Goal: Use online tool/utility: Use online tool/utility

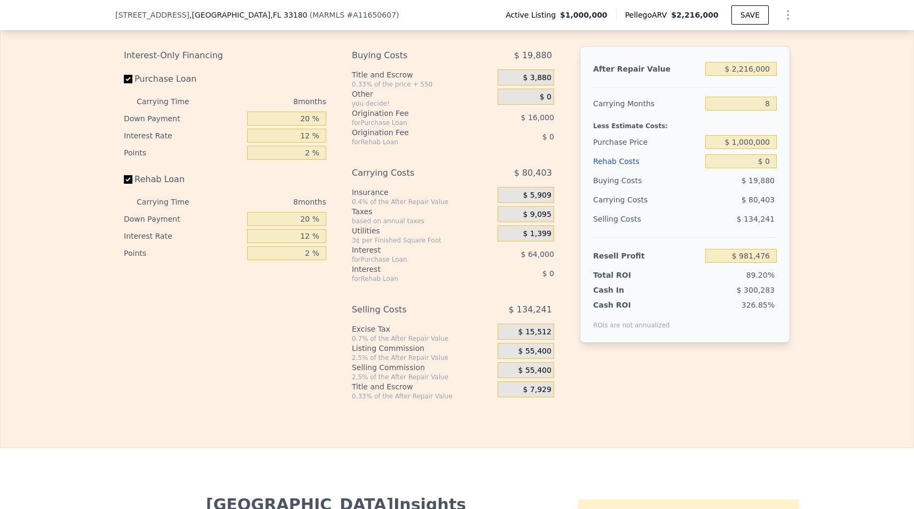
scroll to position [1727, 0]
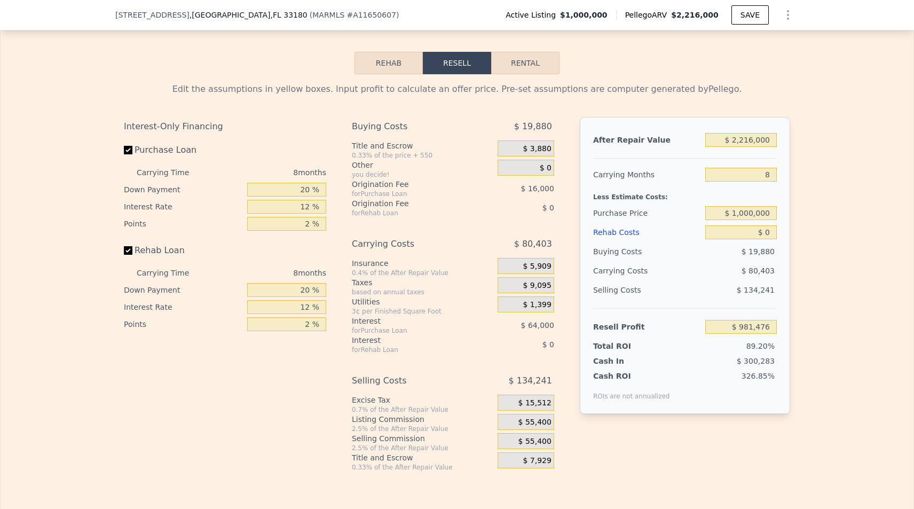
click at [385, 74] on button "Rehab" at bounding box center [388, 63] width 68 height 22
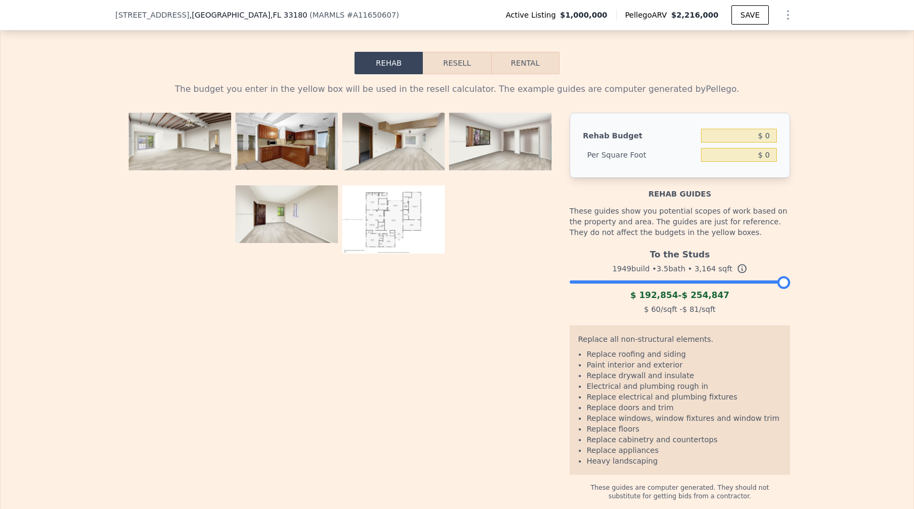
scroll to position [1705, 0]
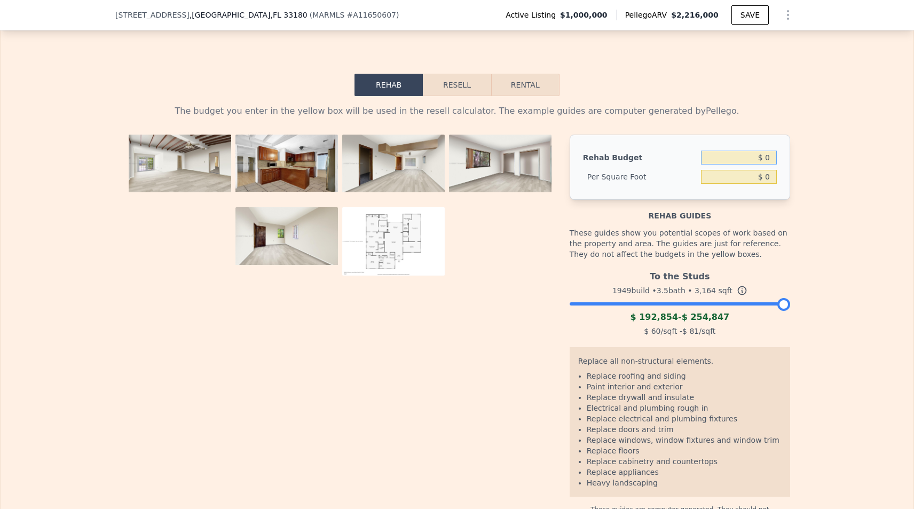
click at [765, 164] on input "$ 0" at bounding box center [739, 157] width 76 height 14
type input "$ 45,000"
click at [836, 182] on div "The budget you enter in the yellow box will be used in the resell calculator. T…" at bounding box center [457, 309] width 913 height 426
type input "$ 14.22"
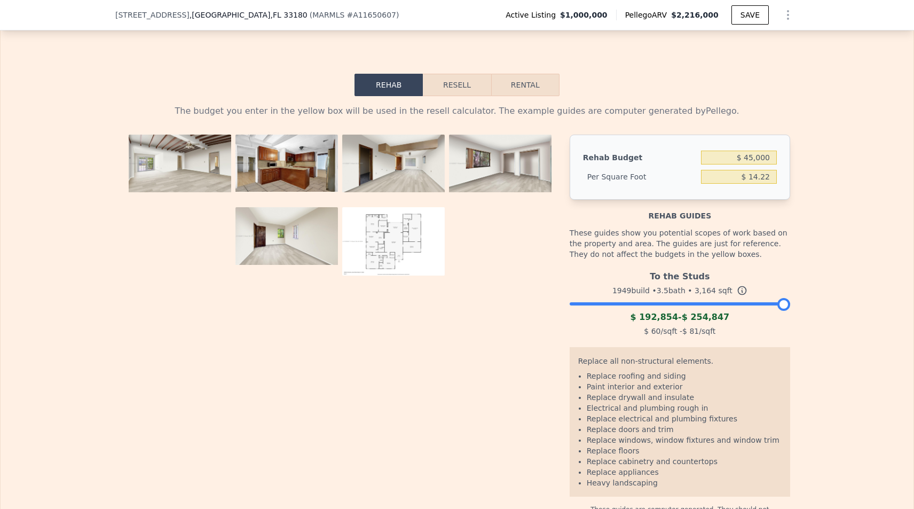
click at [470, 90] on button "Resell" at bounding box center [457, 85] width 68 height 22
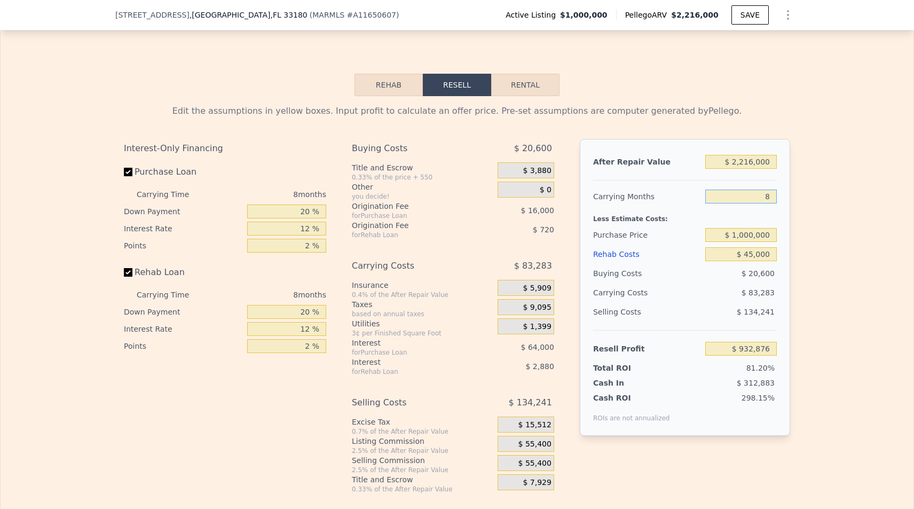
click at [766, 203] on input "8" at bounding box center [741, 196] width 72 height 14
type input "2"
type input "$ 995,338"
type input "2"
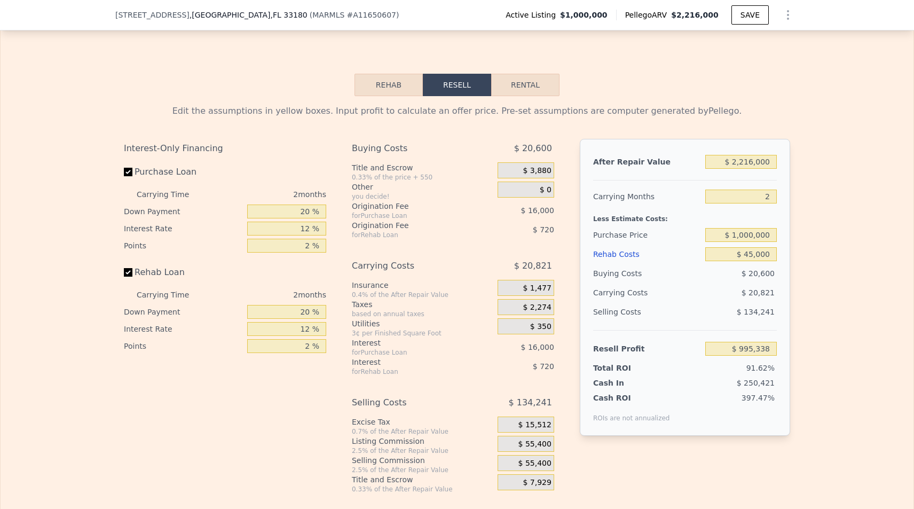
click at [778, 250] on div "After Repair Value $ 2,216,000 Carrying Months 2 Less Estimate Costs: Purchase …" at bounding box center [685, 287] width 210 height 297
click at [768, 242] on input "$ 1,000,000" at bounding box center [741, 235] width 72 height 14
type input "$ 1,100,000"
click at [740, 169] on input "$ 2,216,000" at bounding box center [741, 162] width 72 height 14
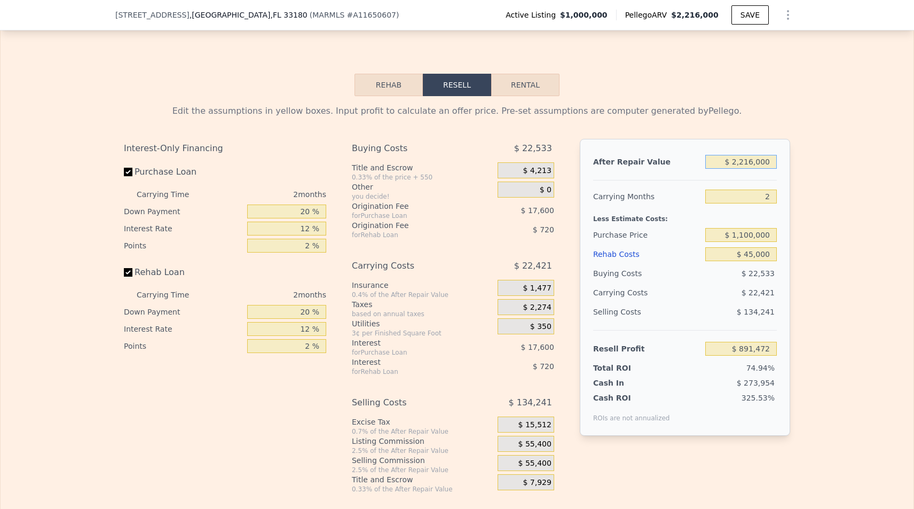
type input "$ 891,805"
click at [740, 169] on input "$ 2,216,000" at bounding box center [741, 162] width 72 height 14
click at [743, 169] on input "$ 2,216,000" at bounding box center [741, 162] width 72 height 14
type input "$ 1"
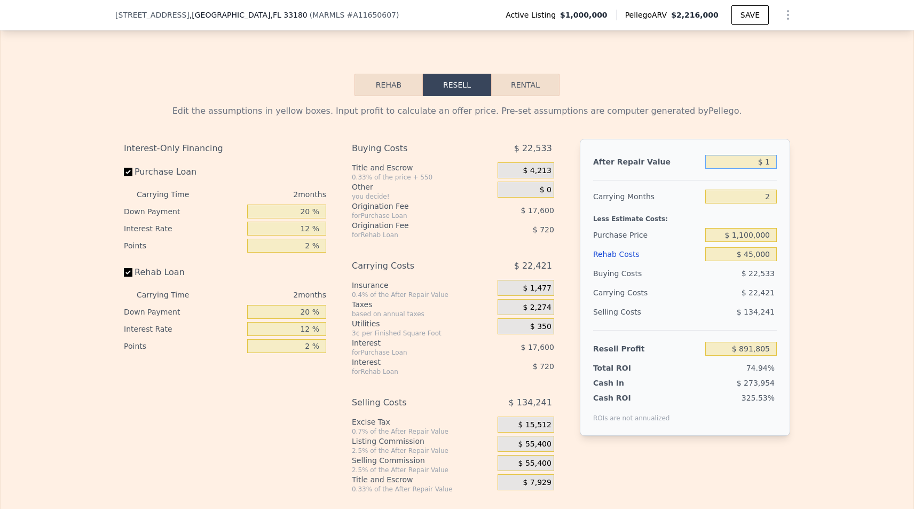
type input "-$ 1,189,026"
type input "$ 16"
type input "-$ 1,189,011"
type input "$ 160"
type input "-$ 1,188,877"
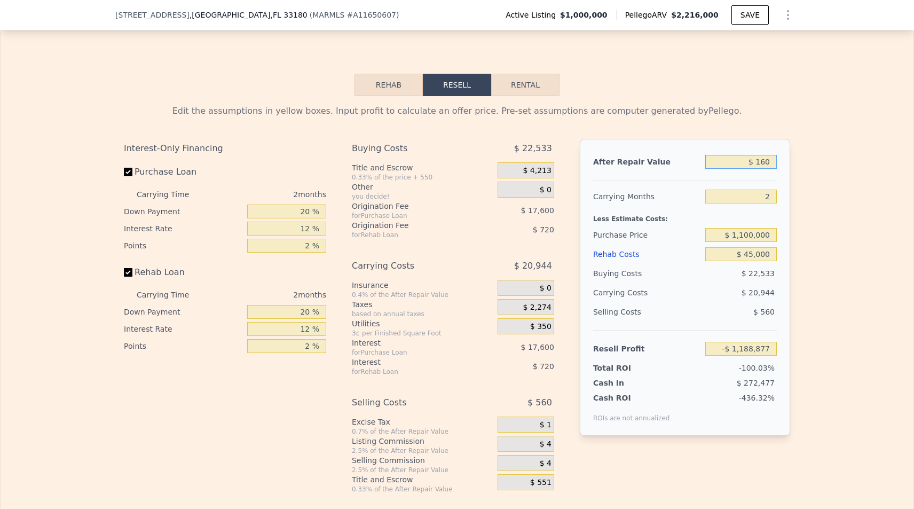
type input "$ 1,600"
type input "-$ 1,187,524"
type input "$ 16,000"
type input "-$ 1,174,003"
type input "$ 160,000"
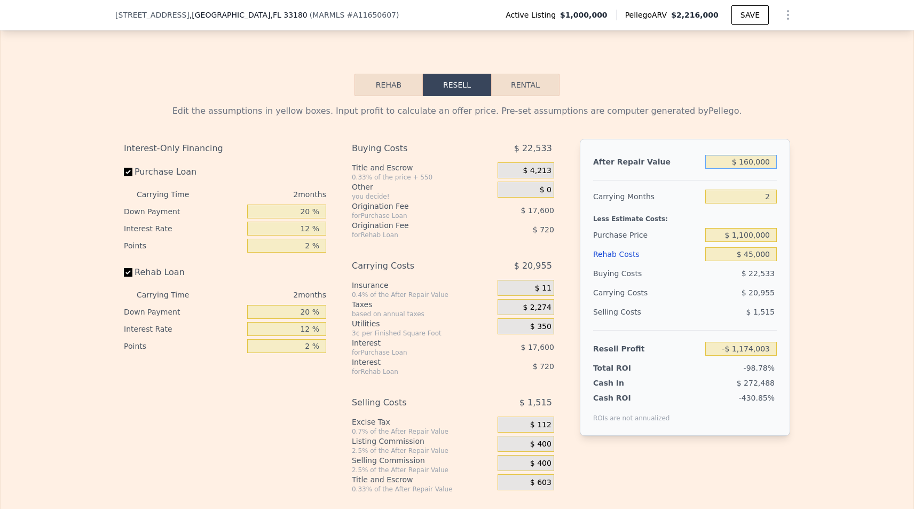
type input "-$ 1,038,787"
type input "$ 1,600,000"
type input "$ 313,378"
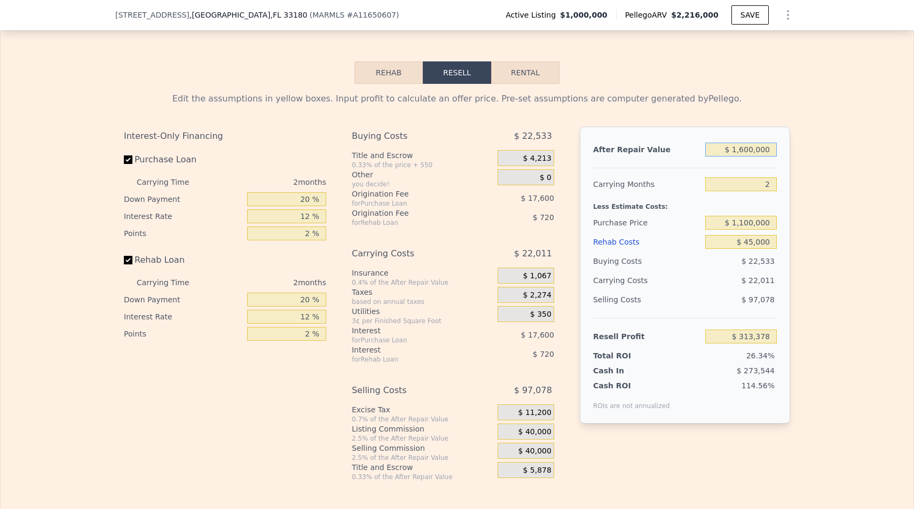
scroll to position [1757, 0]
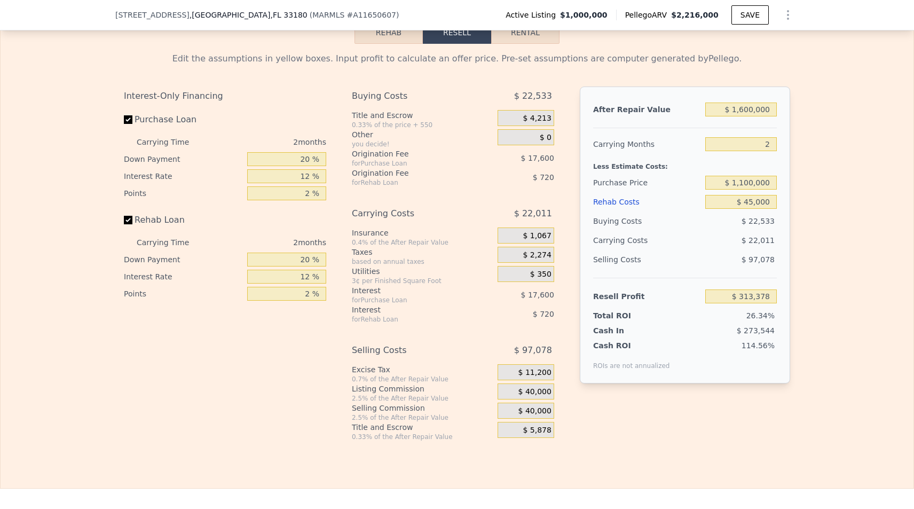
click at [534, 241] on span "$ 1,067" at bounding box center [536, 236] width 28 height 10
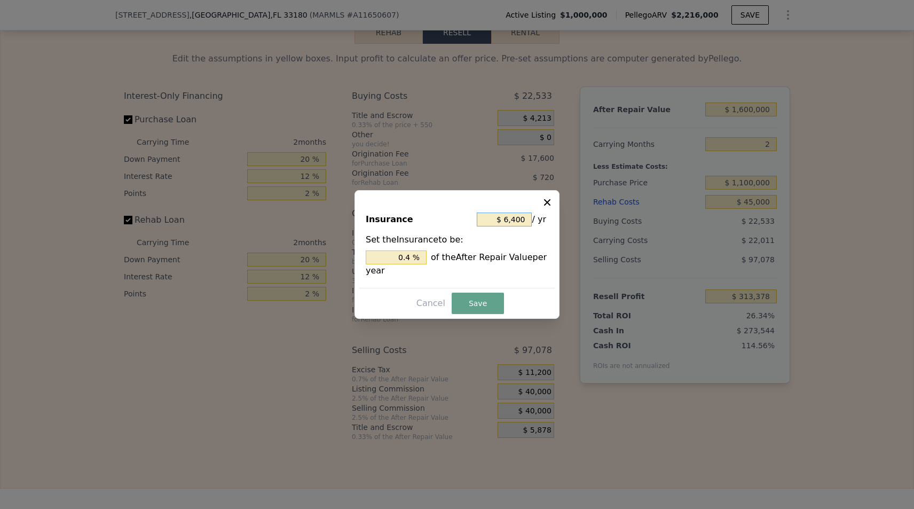
click at [517, 220] on input "$ 6,400" at bounding box center [504, 219] width 55 height 14
click at [495, 304] on button "Save" at bounding box center [477, 302] width 52 height 21
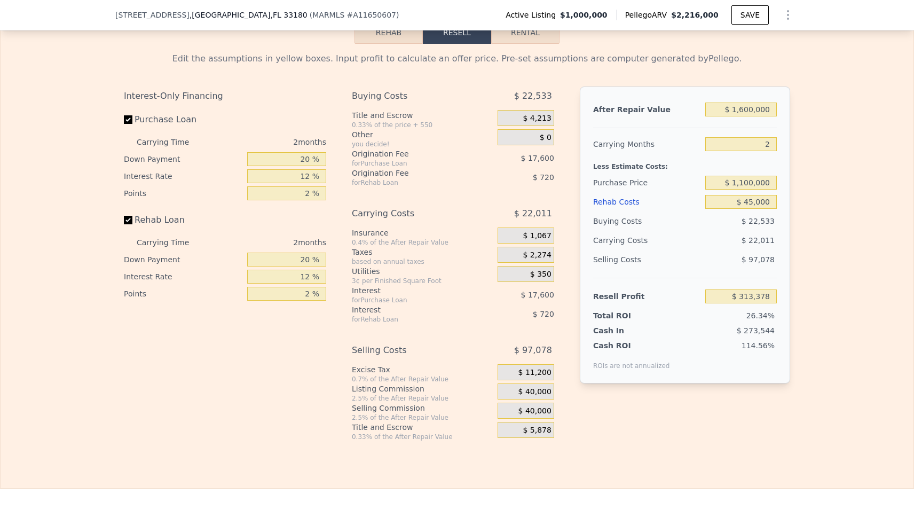
click at [535, 260] on span "$ 2,274" at bounding box center [536, 255] width 28 height 10
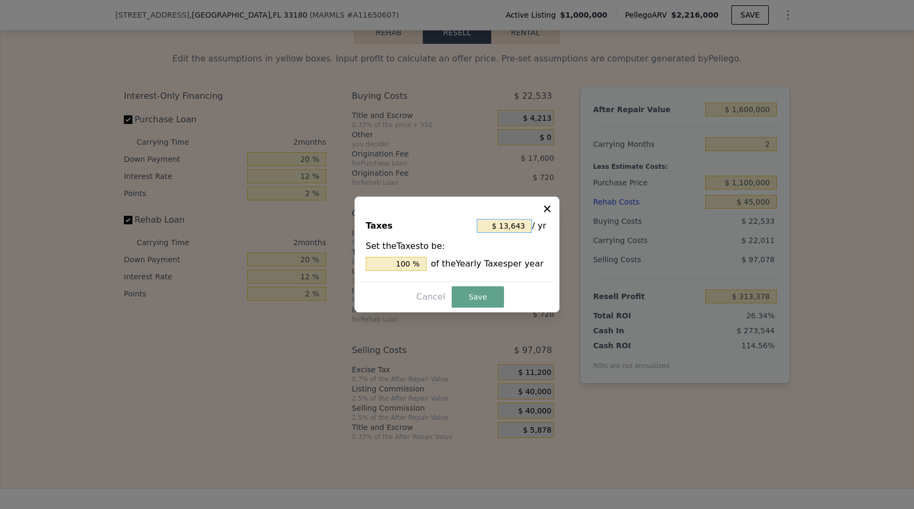
click at [520, 221] on input "$ 13,643" at bounding box center [504, 226] width 55 height 14
type input "$ 1"
type input "0.007 %"
type input "$ 15"
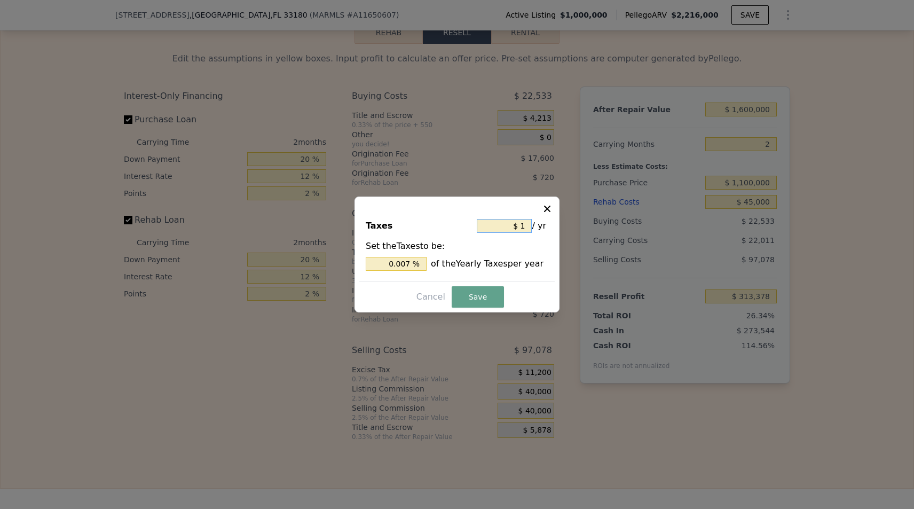
type input "0.110 %"
type input "$ 150"
type input "1.099 %"
type input "$ 1,500"
type input "10.995 %"
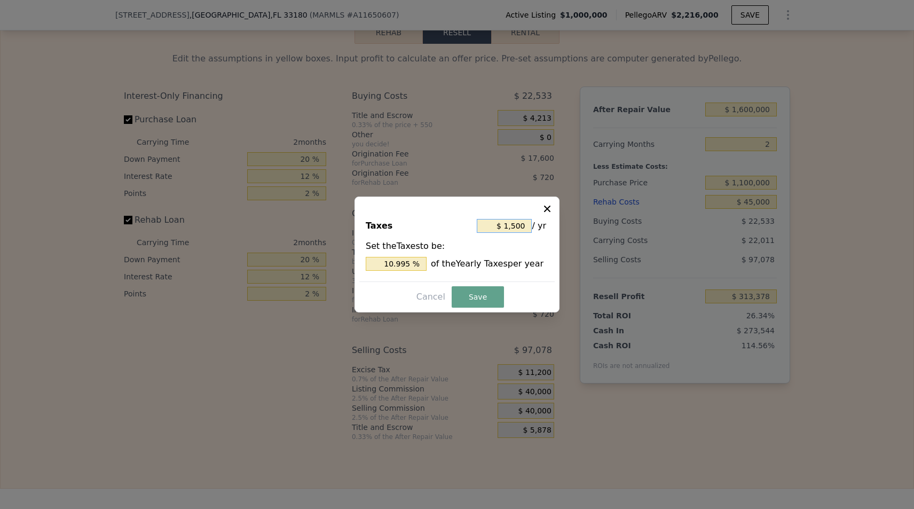
type input "$ 15,000"
type input "109.946 %"
click at [476, 304] on button "Save" at bounding box center [477, 296] width 52 height 21
type input "$ 313,152"
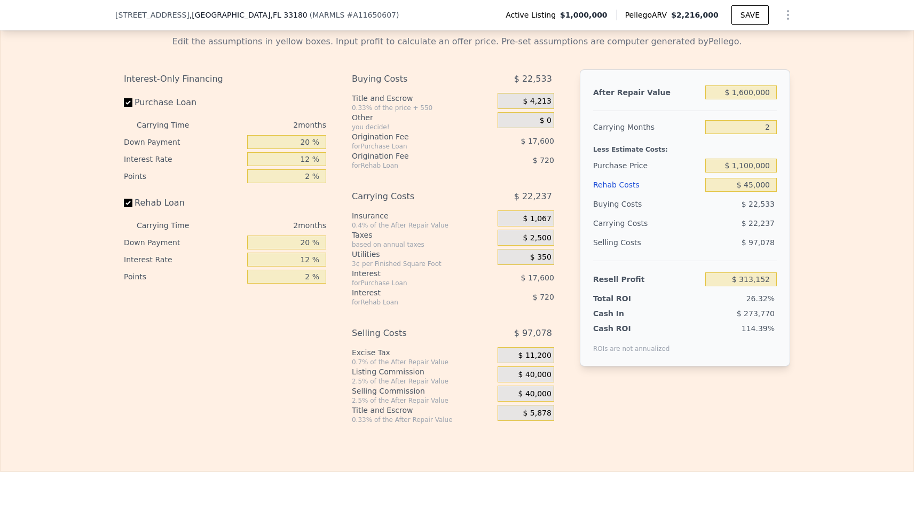
scroll to position [1777, 0]
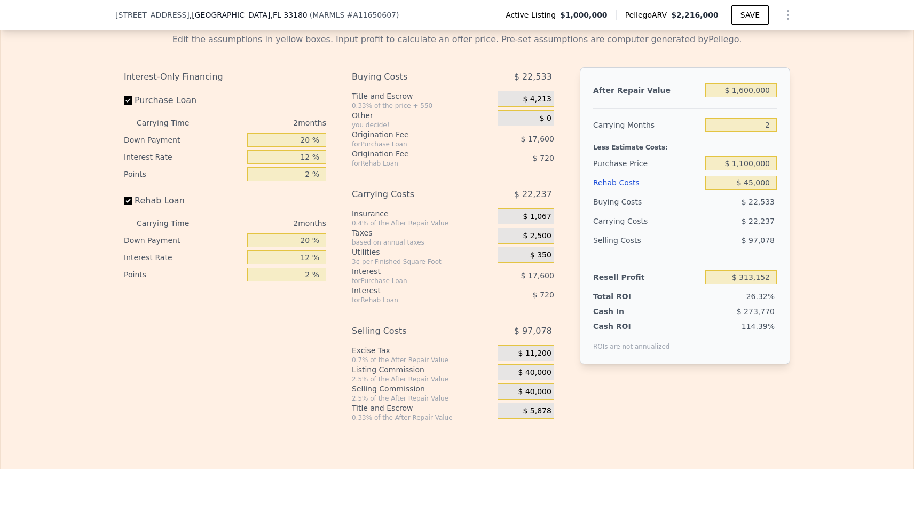
click at [545, 260] on span "$ 350" at bounding box center [540, 255] width 21 height 10
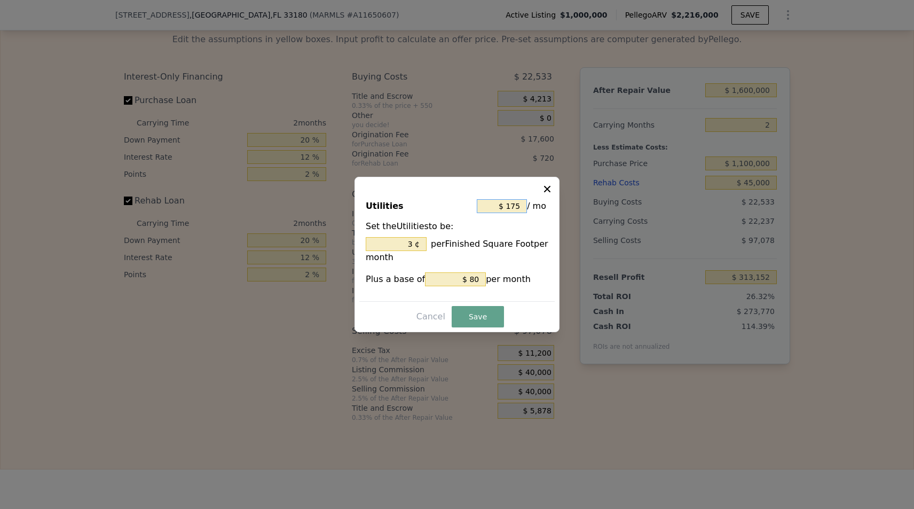
click at [518, 207] on input "$ 175" at bounding box center [502, 206] width 50 height 14
type input "$ 2"
type input "0.063 ¢"
type input "$ 25"
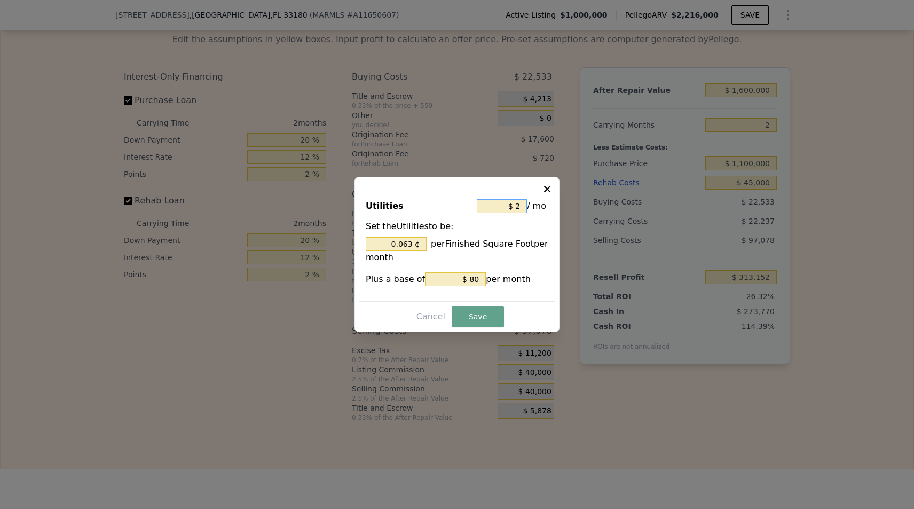
type input "0.790 ¢"
type input "$ 250"
type input "7.901 ¢"
type input "$ 250"
click at [451, 320] on button "Save" at bounding box center [477, 316] width 52 height 21
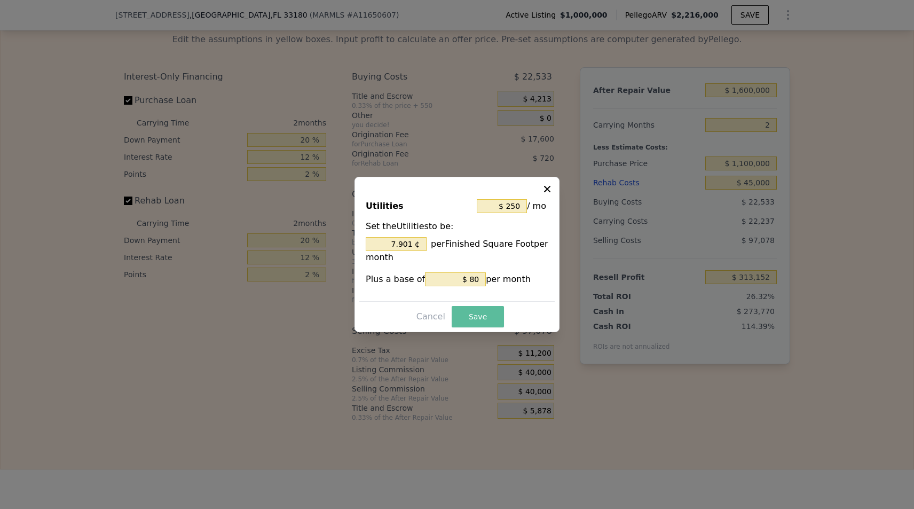
type input "7.901 %"
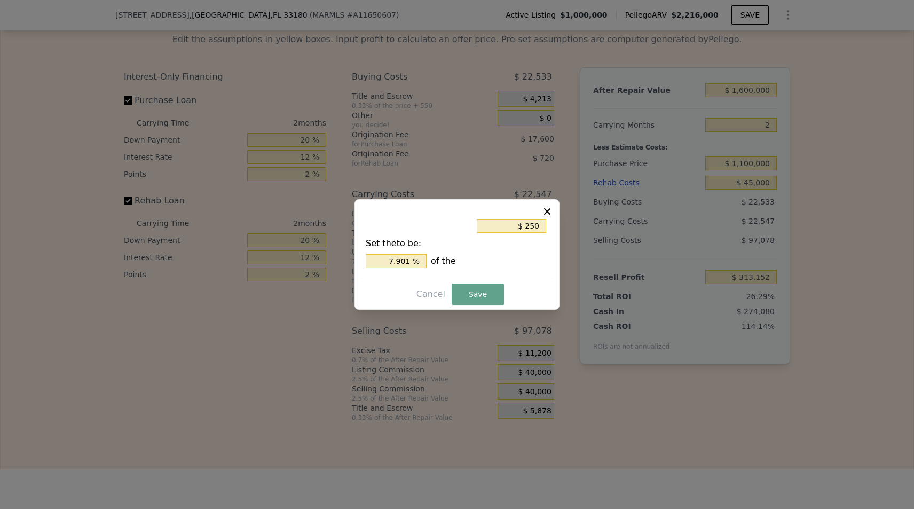
type input "$ 312,842"
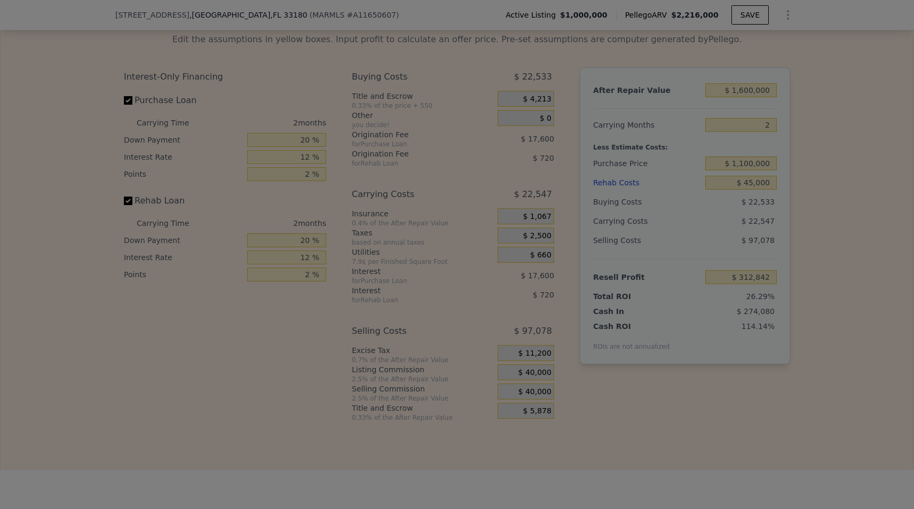
click at [475, 304] on div "$ 720" at bounding box center [514, 294] width 79 height 19
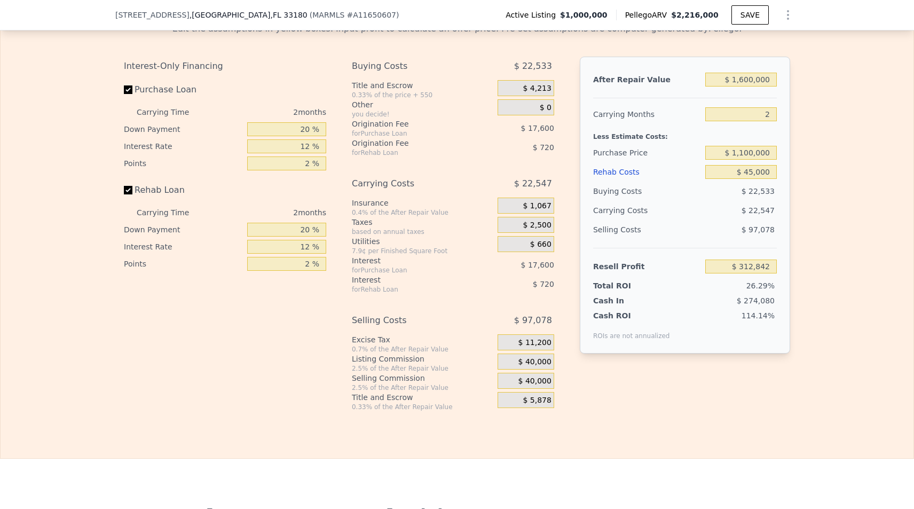
scroll to position [1832, 0]
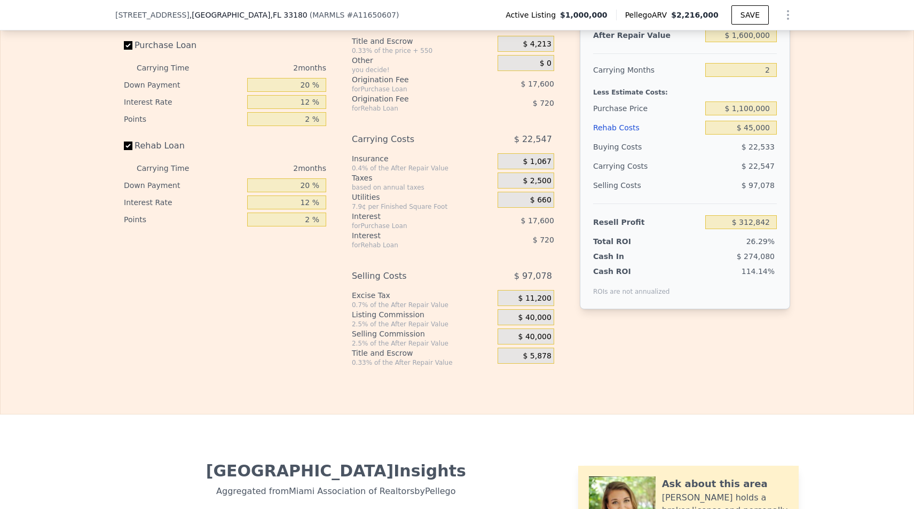
click at [535, 322] on span "$ 40,000" at bounding box center [534, 318] width 33 height 10
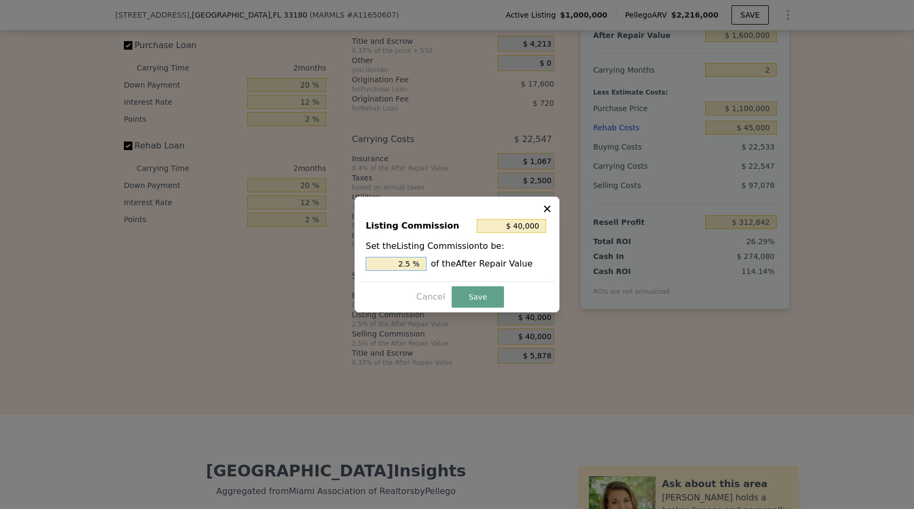
click at [409, 263] on input "2.5 %" at bounding box center [396, 264] width 61 height 14
type input "$ 32,000"
type input "2 %"
click at [471, 293] on button "Save" at bounding box center [477, 296] width 52 height 21
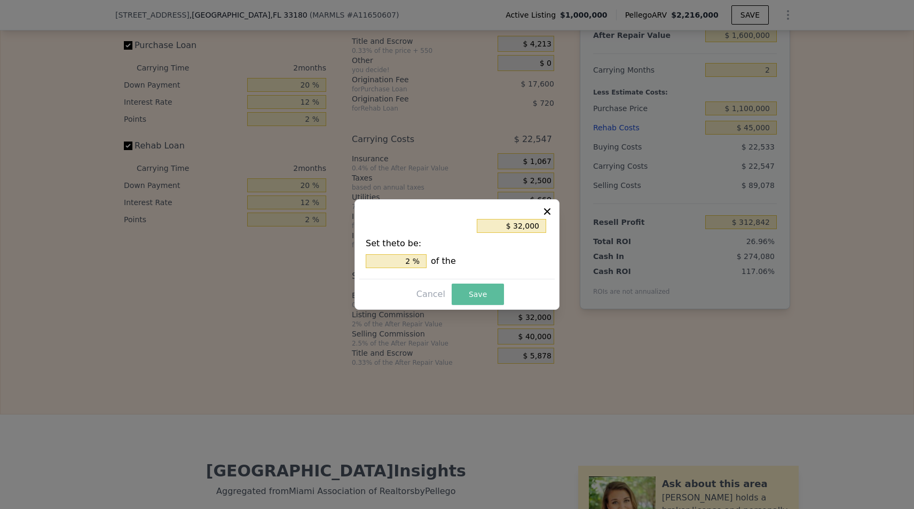
type input "$ 320,842"
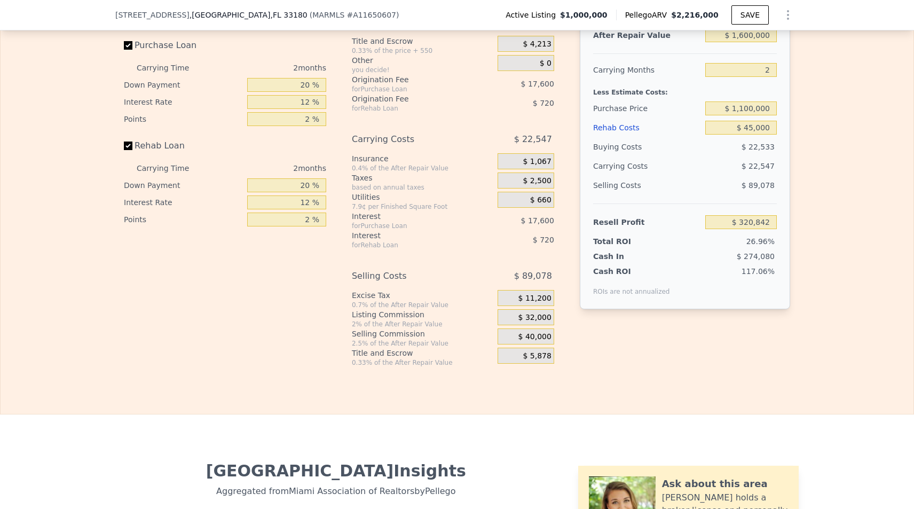
click at [537, 342] on span "$ 40,000" at bounding box center [534, 337] width 33 height 10
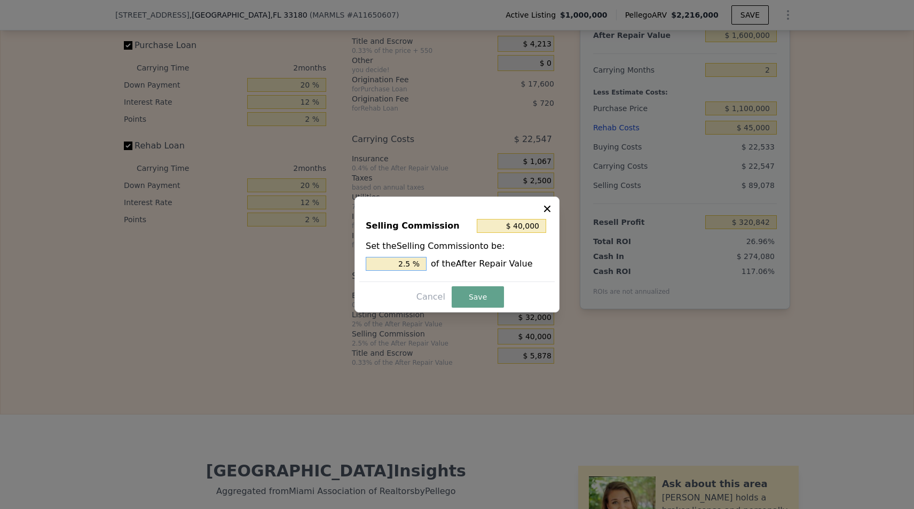
click at [409, 266] on input "2.5 %" at bounding box center [396, 264] width 61 height 14
type input "2.5 %"
type input "$ 32,000"
type input "2 %"
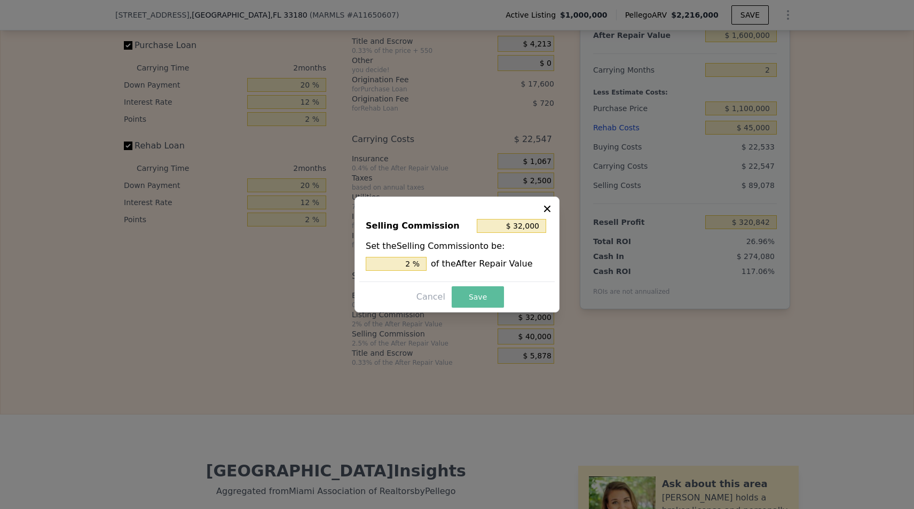
click at [477, 302] on button "Save" at bounding box center [477, 296] width 52 height 21
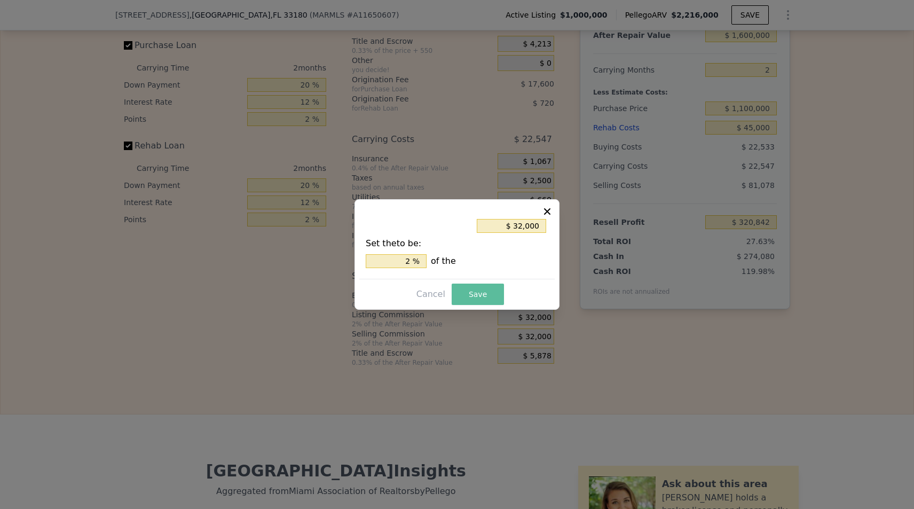
type input "$ 328,842"
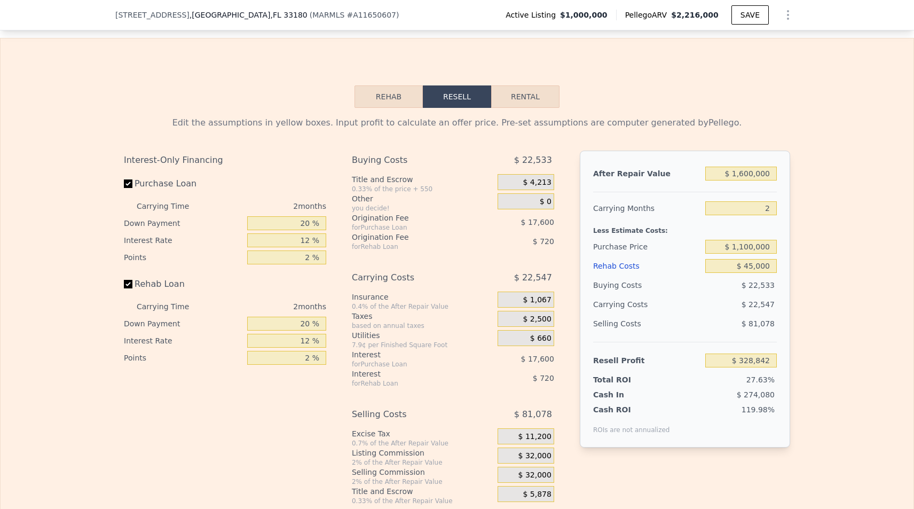
scroll to position [1702, 0]
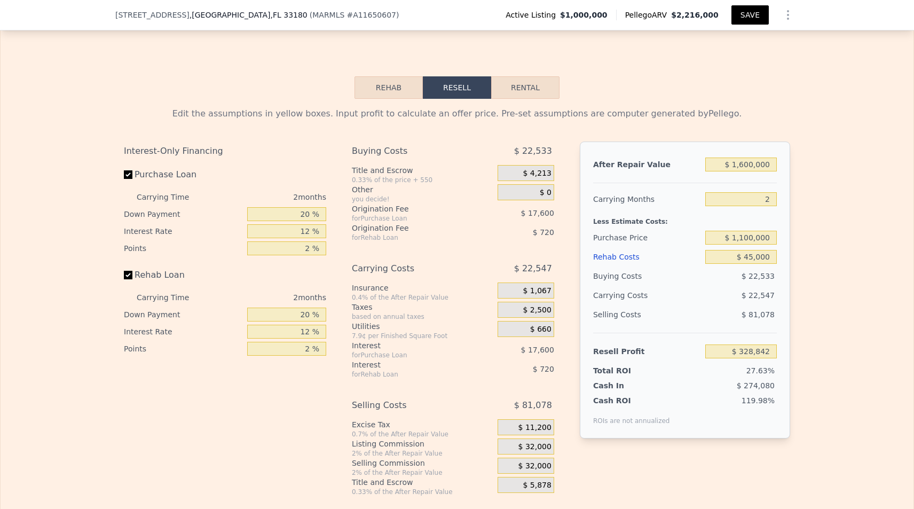
click at [757, 16] on button "SAVE" at bounding box center [749, 14] width 37 height 19
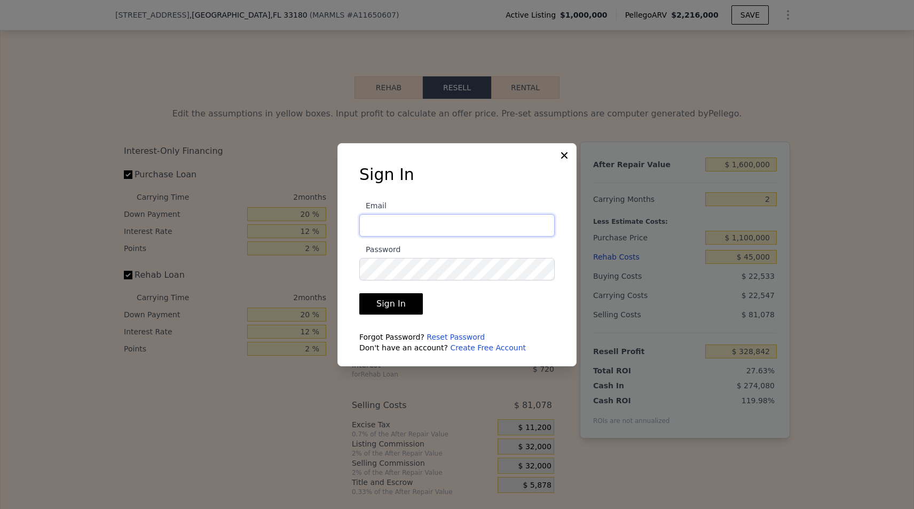
type input "[PERSON_NAME][EMAIL_ADDRESS][DOMAIN_NAME]"
click at [389, 303] on button "Sign In" at bounding box center [391, 303] width 64 height 21
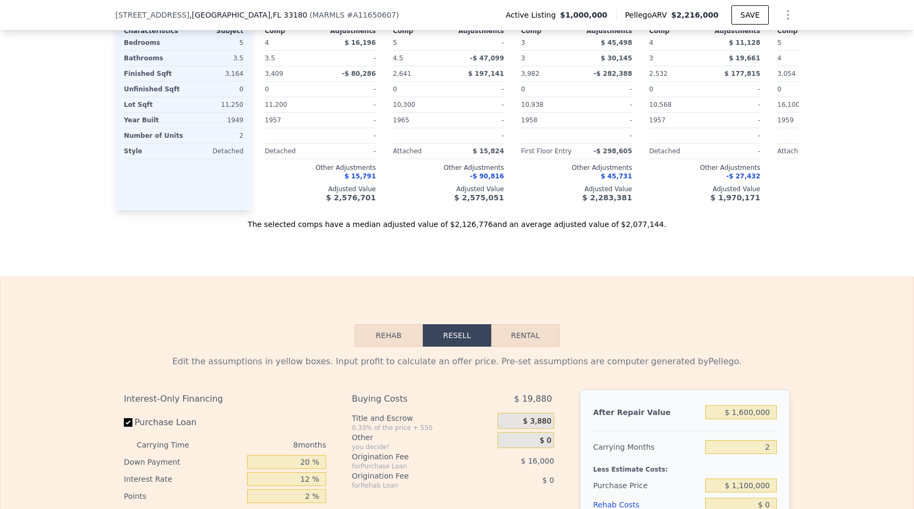
type input "$ 2,216,000"
type input "8"
type input "$ 0"
type input "$ 981,476"
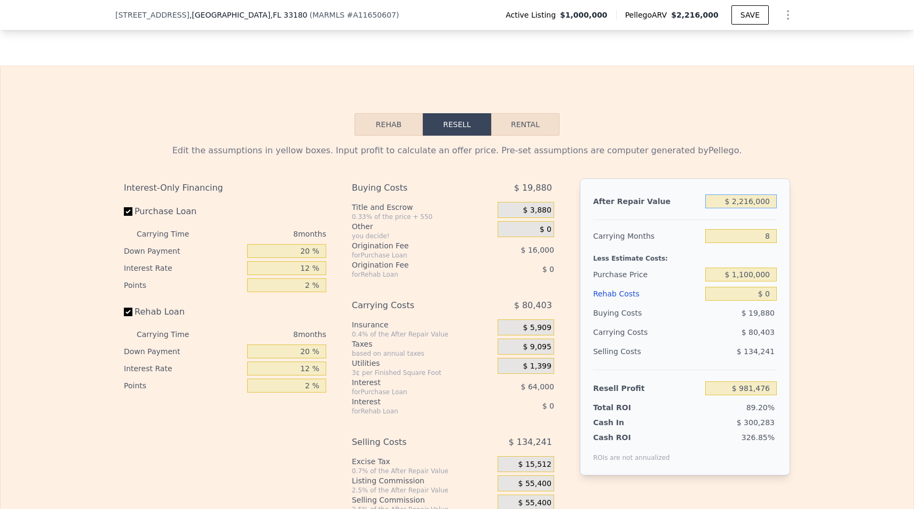
click at [740, 204] on input "$ 2,216,000" at bounding box center [741, 201] width 72 height 14
type input "$ 1"
type input "-$ 1,094,923"
type input "$ 16"
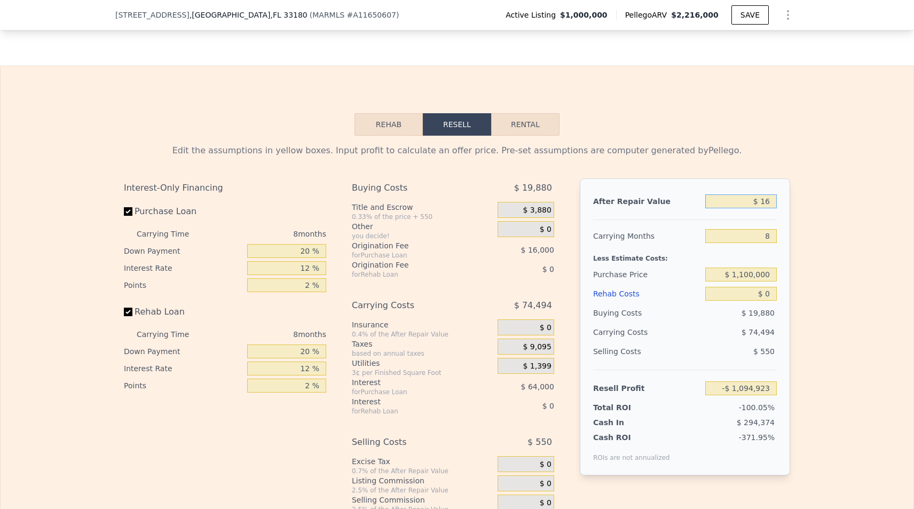
type input "-$ 1,094,908"
type input "$ 160"
type input "-$ 1,094,774"
type input "$ 1,600"
type input "-$ 1,093,424"
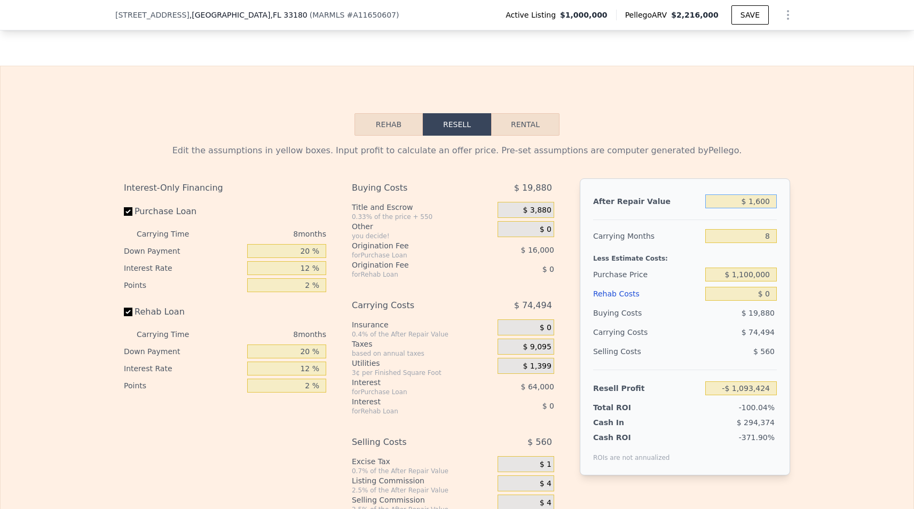
type input "$ 16,000"
type input "-$ 1,079,932"
type input "$ 160,000"
type input "-$ 945,004"
type input "$ 1,600,000"
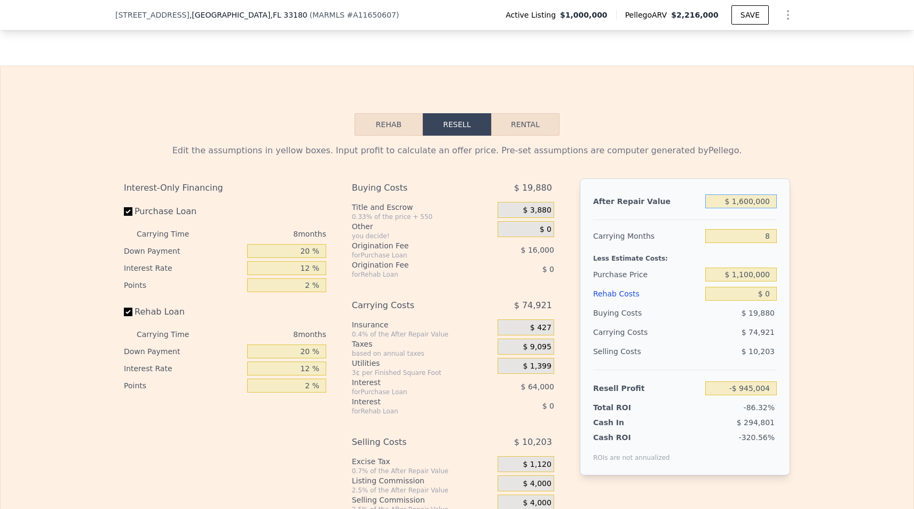
type input "$ 404,281"
click at [829, 254] on div "Edit the assumptions in yellow boxes. Input profit to calculate an offer price.…" at bounding box center [457, 334] width 913 height 397
click at [822, 262] on div "Edit the assumptions in yellow boxes. Input profit to calculate an offer price.…" at bounding box center [457, 334] width 913 height 397
click at [762, 296] on input "$ 0" at bounding box center [741, 294] width 72 height 14
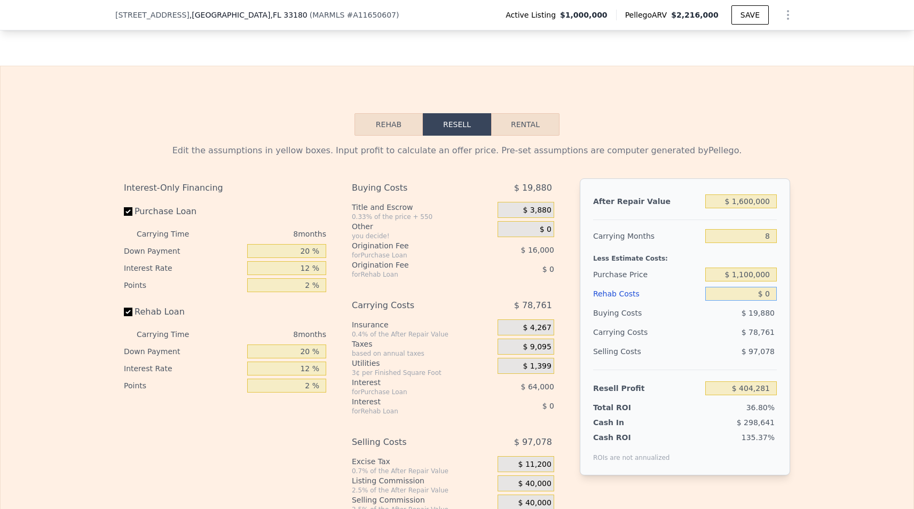
type input "$ 5"
type input "$ 404,276"
type input "$ 50"
type input "$ 404,230"
type input "$ 500"
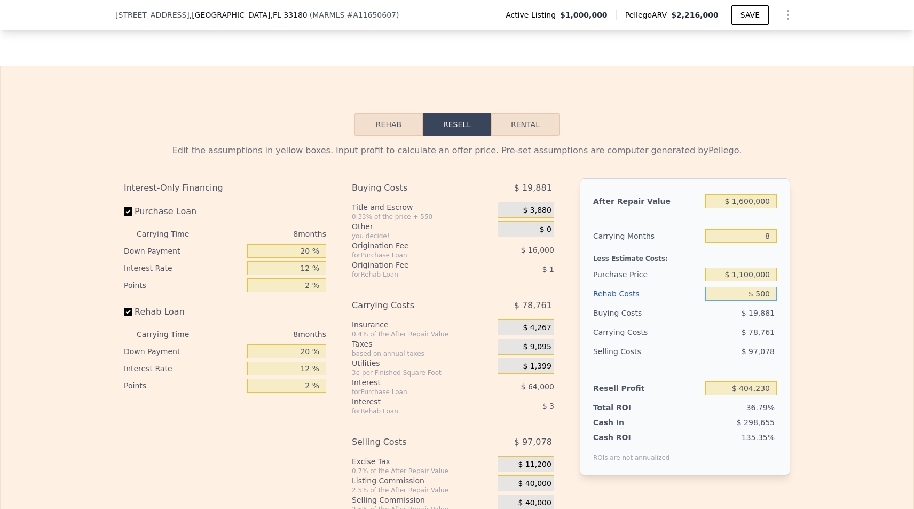
type input "$ 403,741"
type input "$ 5,000"
type input "$ 398,881"
type input "$ 50,000"
type input "$ 350,281"
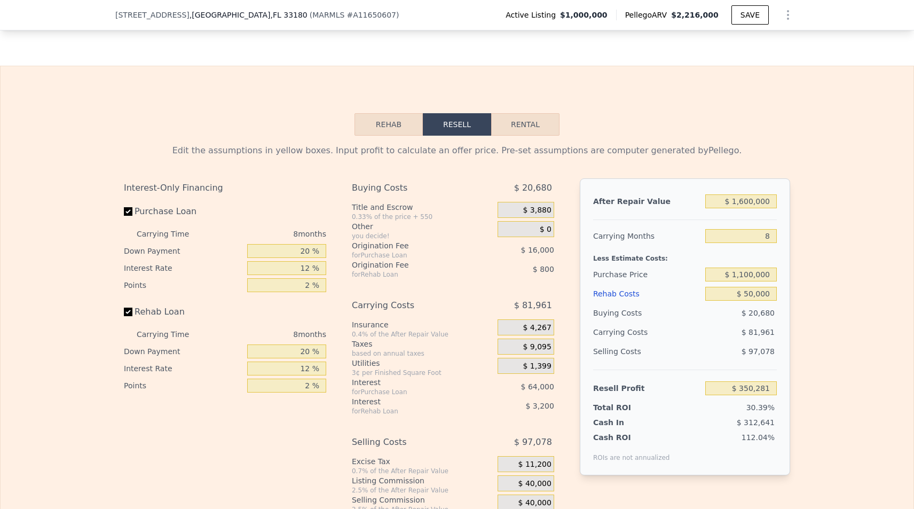
click at [819, 358] on div "Edit the assumptions in yellow boxes. Input profit to calculate an offer price.…" at bounding box center [457, 334] width 913 height 397
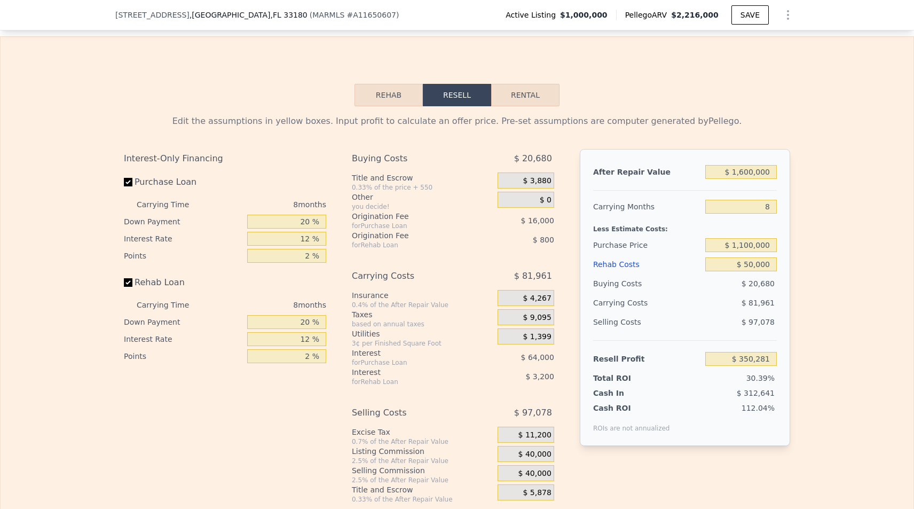
scroll to position [1964, 0]
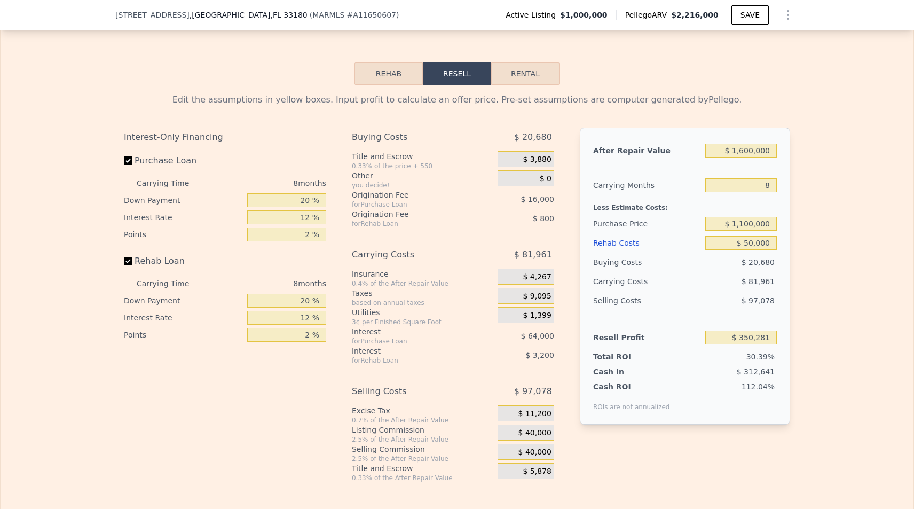
click at [883, 477] on div "Edit the assumptions in yellow boxes. Input profit to calculate an offer price.…" at bounding box center [457, 283] width 913 height 397
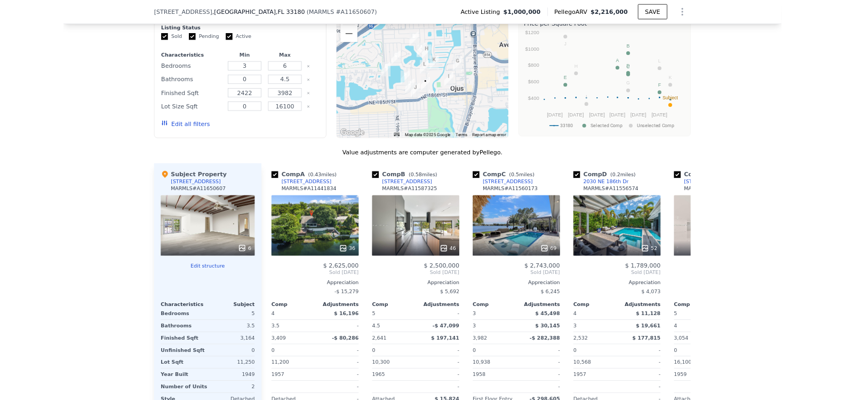
scroll to position [1194, 0]
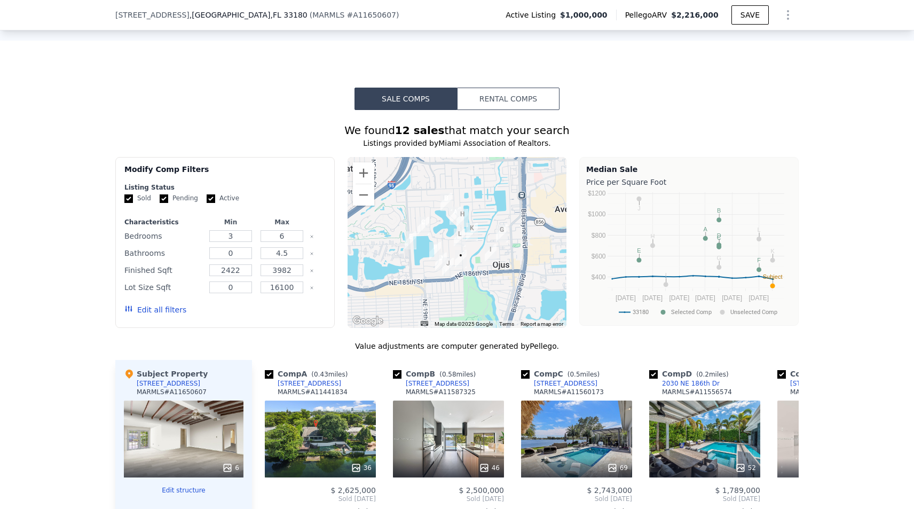
click at [900, 234] on div "We found 12 sales that match your search Listings provided by Miami Association…" at bounding box center [457, 424] width 914 height 628
